Goal: Information Seeking & Learning: Check status

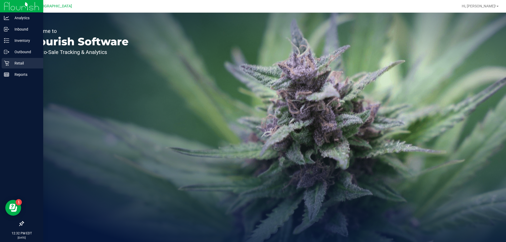
click at [7, 62] on icon at bounding box center [6, 63] width 5 height 5
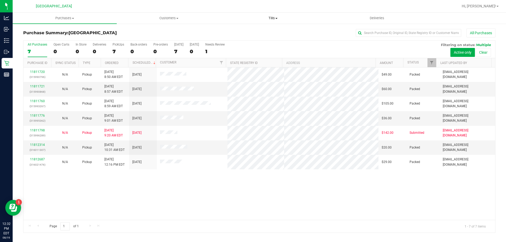
click at [272, 16] on span "Tills" at bounding box center [273, 18] width 104 height 5
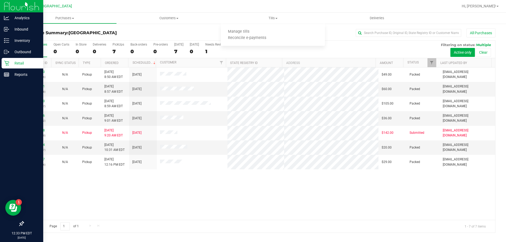
click at [8, 69] on link "Retail" at bounding box center [21, 63] width 43 height 11
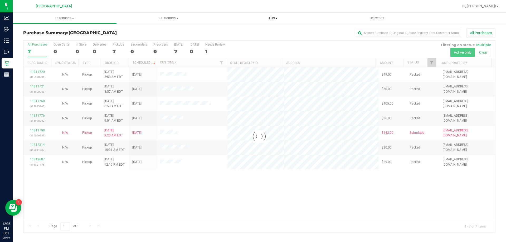
click at [273, 18] on span "Tills" at bounding box center [273, 18] width 104 height 5
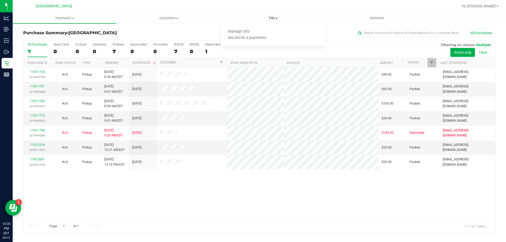
click at [273, 18] on span "Tills" at bounding box center [273, 18] width 104 height 5
click at [271, 18] on span "Tills" at bounding box center [273, 18] width 104 height 5
click at [253, 30] on span "Manage tills" at bounding box center [239, 32] width 36 height 4
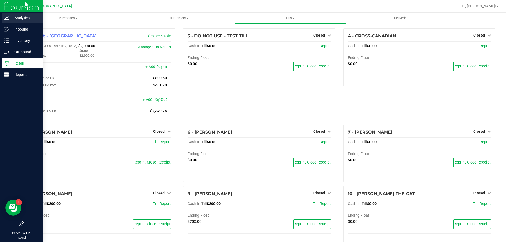
click at [22, 17] on p "Analytics" at bounding box center [25, 18] width 32 height 6
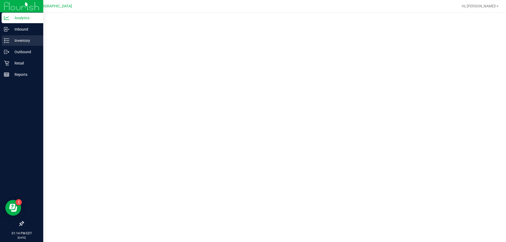
click at [32, 42] on p "Inventory" at bounding box center [25, 40] width 32 height 6
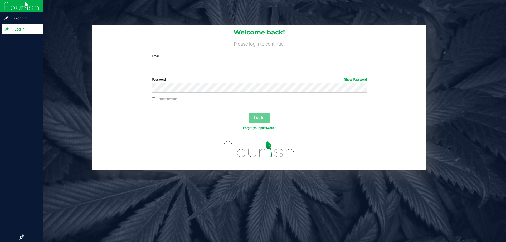
click at [169, 69] on input "Email" at bounding box center [259, 64] width 215 height 9
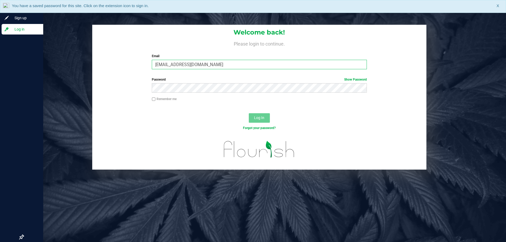
type input "awebster@liveparallel.com"
click at [230, 80] on label "Password Show Password" at bounding box center [259, 79] width 215 height 5
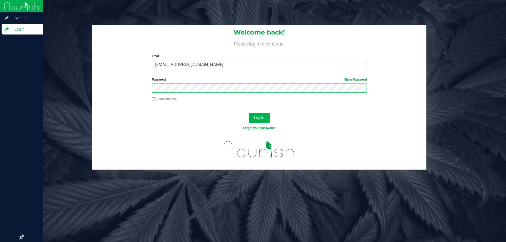
click at [249, 113] on button "Log In" at bounding box center [259, 117] width 21 height 9
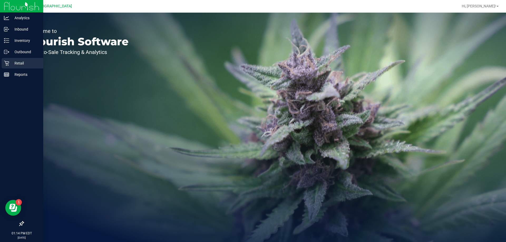
click at [9, 58] on div "Retail" at bounding box center [23, 63] width 42 height 11
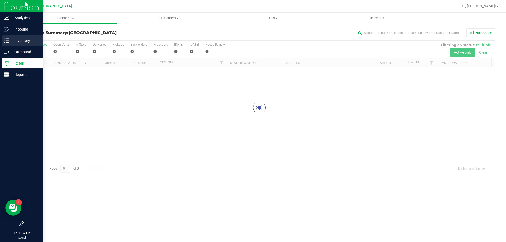
click at [16, 40] on p "Inventory" at bounding box center [25, 40] width 32 height 6
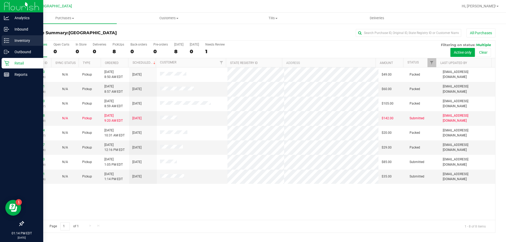
click at [13, 44] on div "Inventory" at bounding box center [23, 40] width 42 height 11
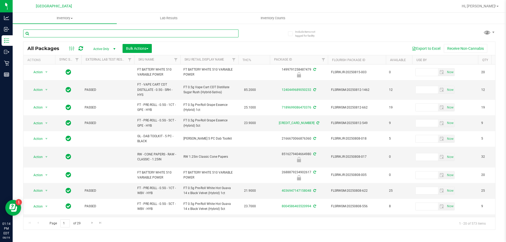
click at [55, 35] on input "text" at bounding box center [130, 34] width 215 height 8
type input "Runtz"
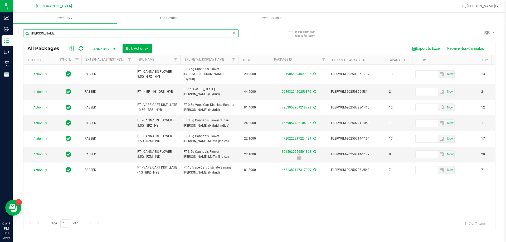
drag, startPoint x: 42, startPoint y: 39, endPoint x: 15, endPoint y: 41, distance: 26.7
click at [15, 42] on div "Include items not tagged for facility Runtz All Packages Active Only Active Onl…" at bounding box center [259, 103] width 493 height 161
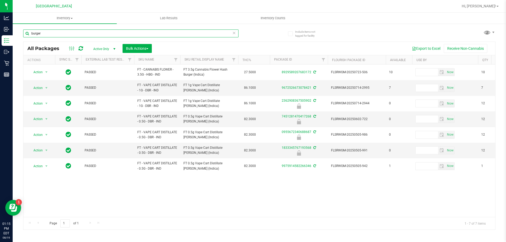
type input "burger"
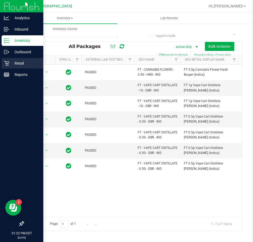
click at [8, 61] on icon at bounding box center [6, 63] width 5 height 5
